Goal: Find specific fact: Find specific fact

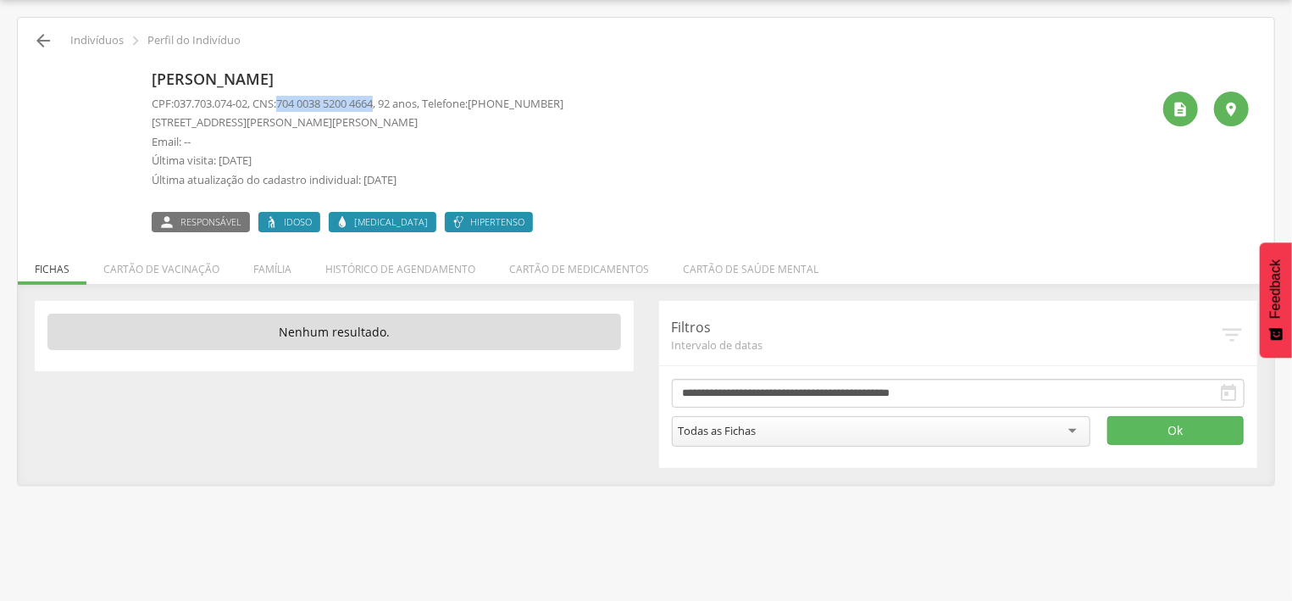
scroll to position [51, 0]
click at [46, 32] on icon "" at bounding box center [43, 40] width 20 height 20
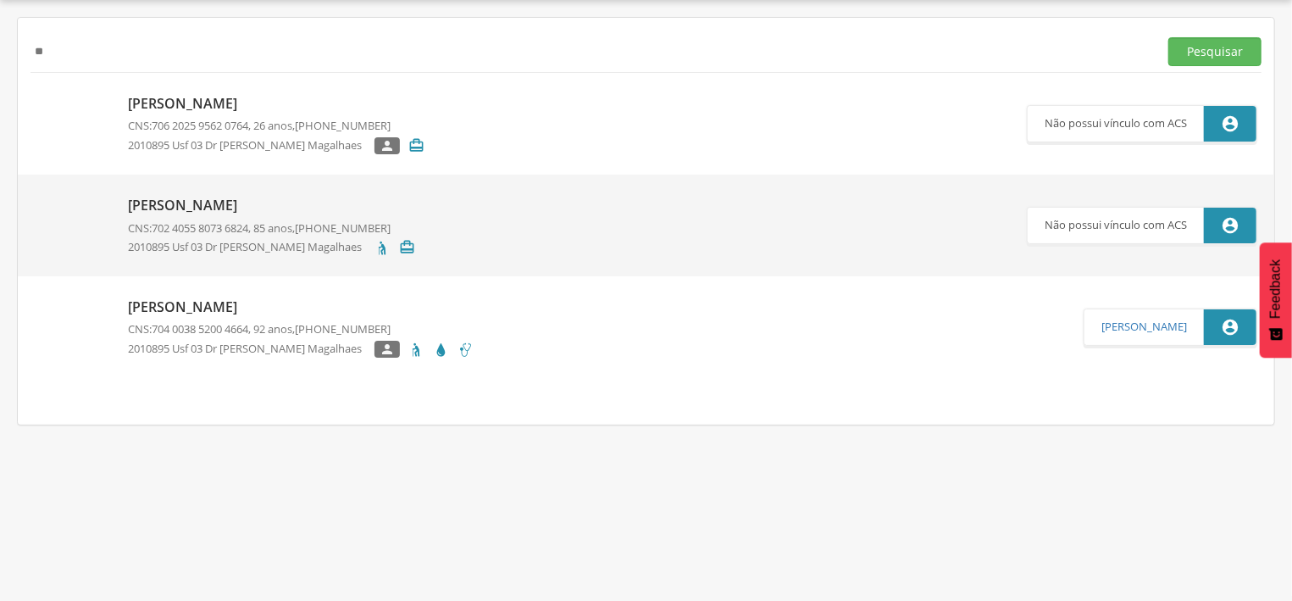
type input "*"
type input "*******"
click at [1190, 48] on button "Pesquisar" at bounding box center [1214, 51] width 93 height 29
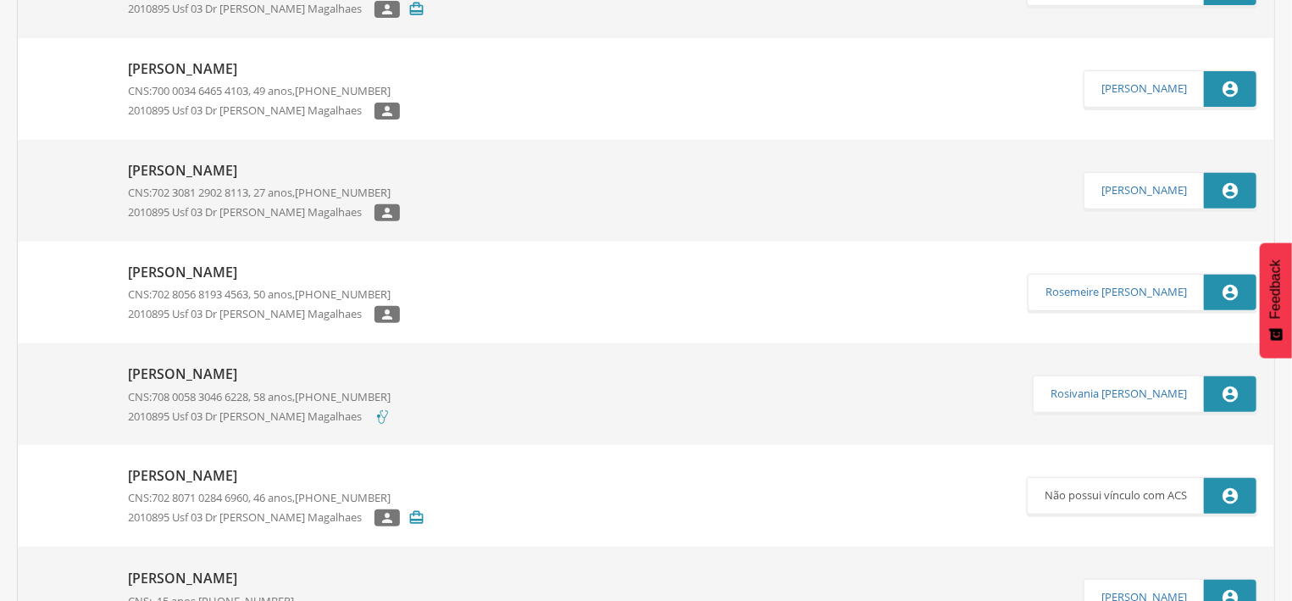
scroll to position [323, 0]
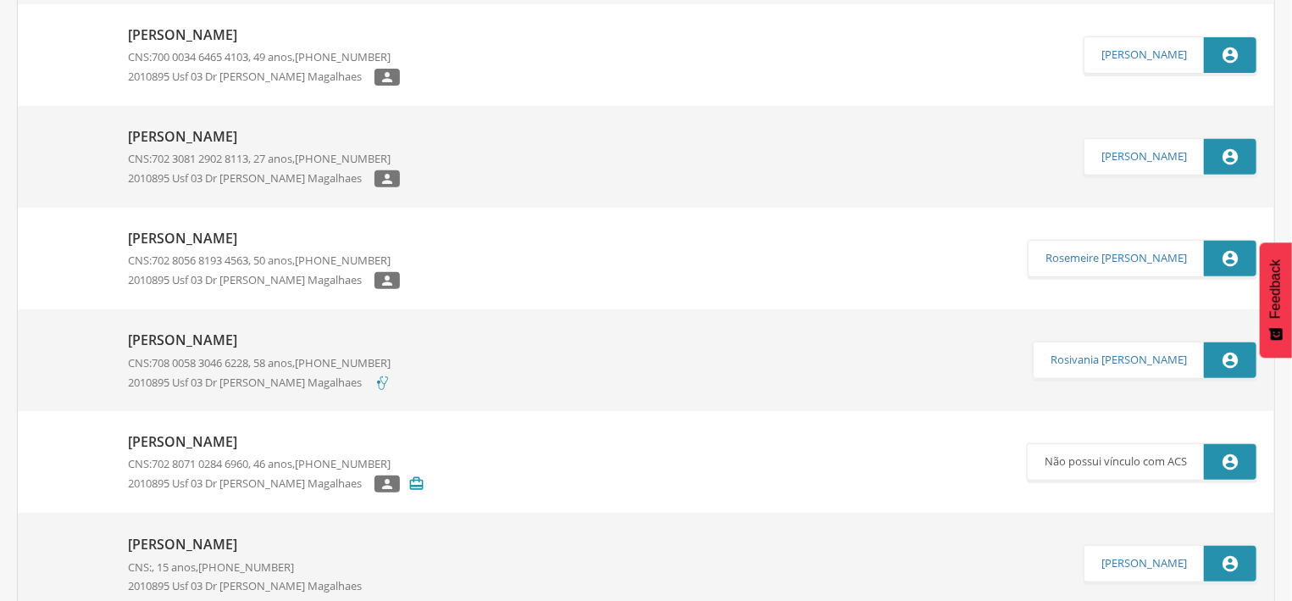
click at [248, 358] on span "708 0058 3046 6228" at bounding box center [200, 362] width 97 height 15
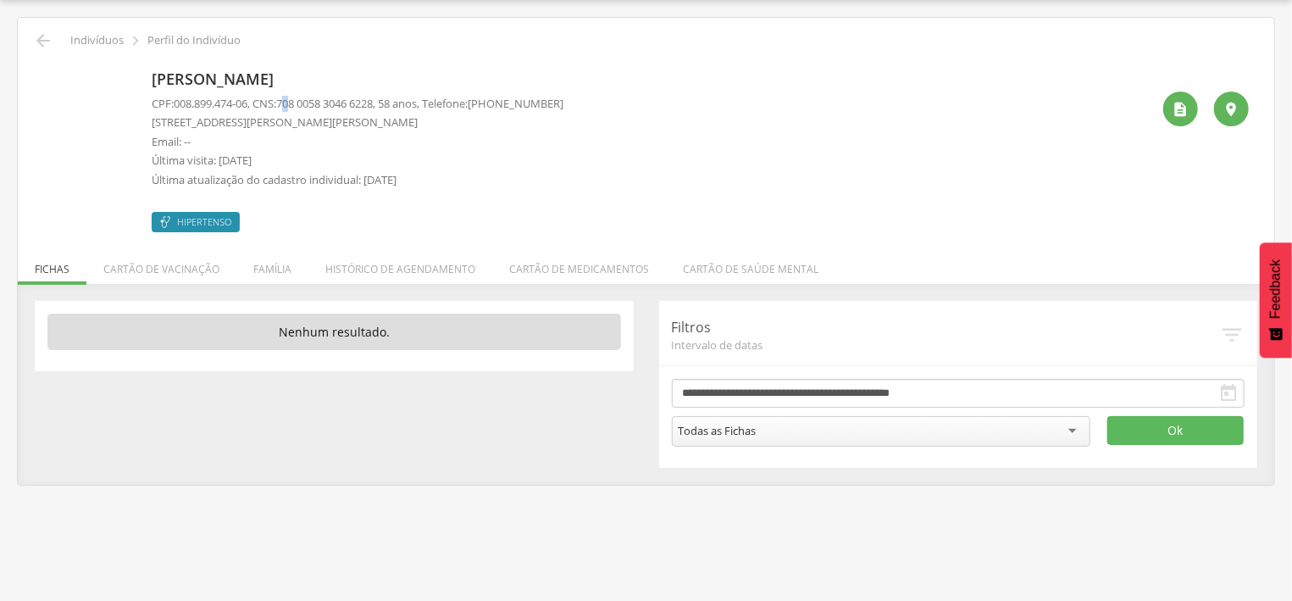
drag, startPoint x: 292, startPoint y: 103, endPoint x: 302, endPoint y: 103, distance: 9.3
click at [302, 103] on span "708 0058 3046 6228" at bounding box center [324, 103] width 97 height 15
drag, startPoint x: 286, startPoint y: 101, endPoint x: 391, endPoint y: 107, distance: 105.2
click at [391, 107] on p "CPF: 008.899.474-06 , CNS: [PHONE_NUMBER] , 58 anos, Telefone: [PHONE_NUMBER]" at bounding box center [358, 104] width 412 height 16
copy p "708 0058 3046 6228"
